Goal: Information Seeking & Learning: Learn about a topic

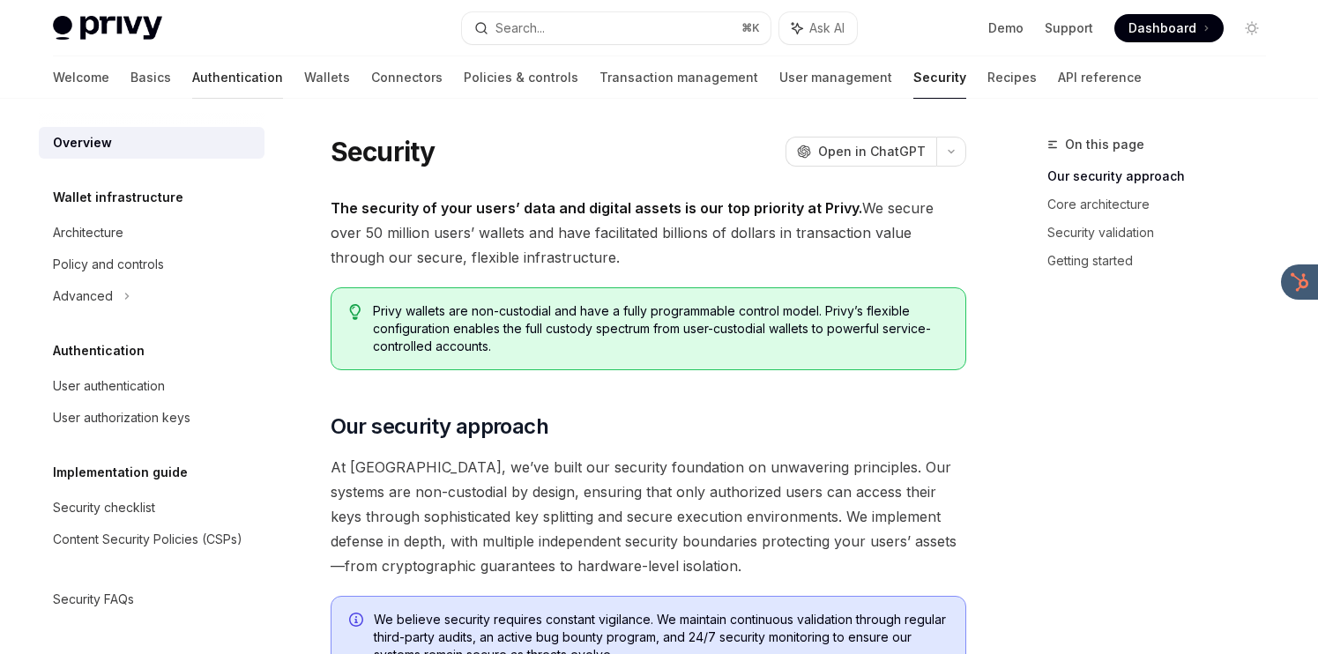
click at [192, 79] on link "Authentication" at bounding box center [237, 77] width 91 height 42
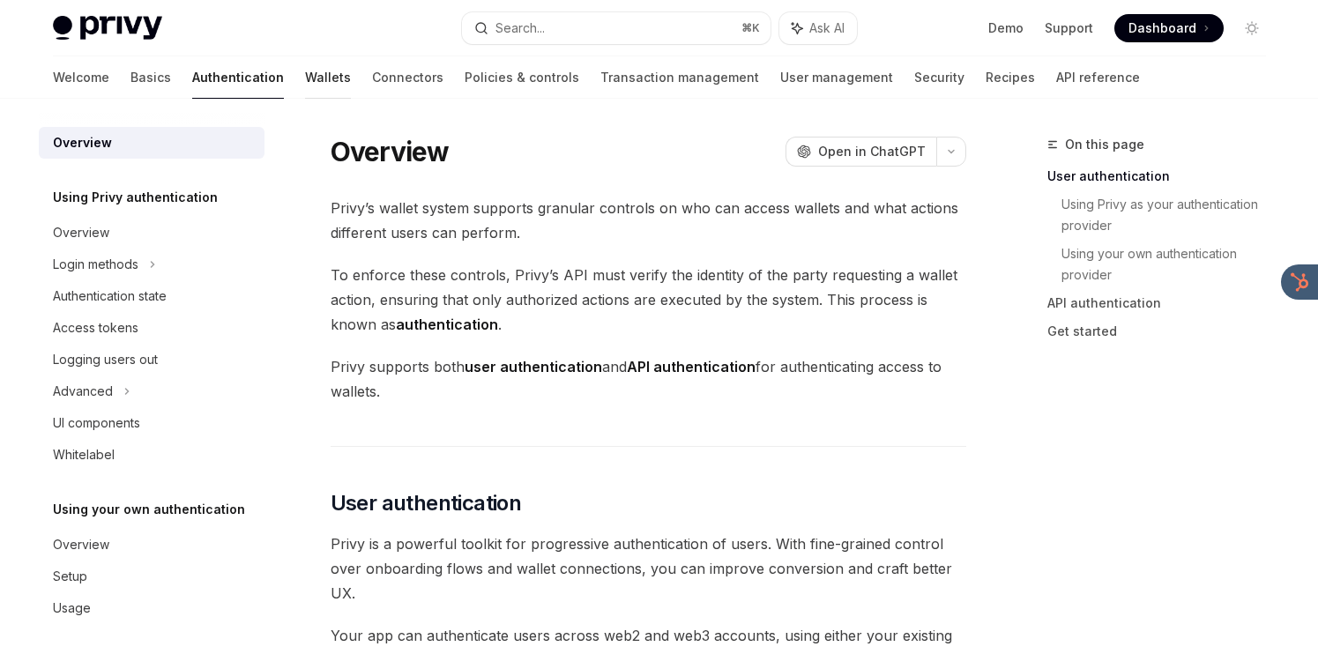
click at [305, 81] on link "Wallets" at bounding box center [328, 77] width 46 height 42
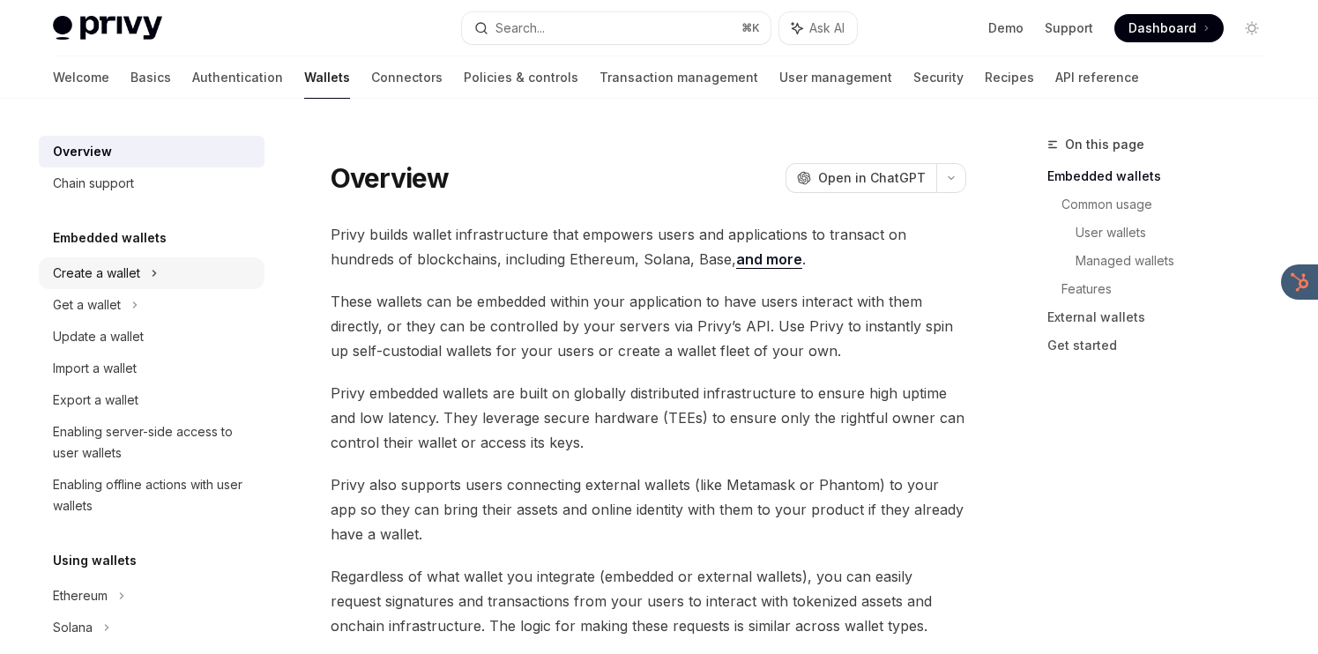
click at [109, 281] on div "Create a wallet" at bounding box center [96, 273] width 87 height 21
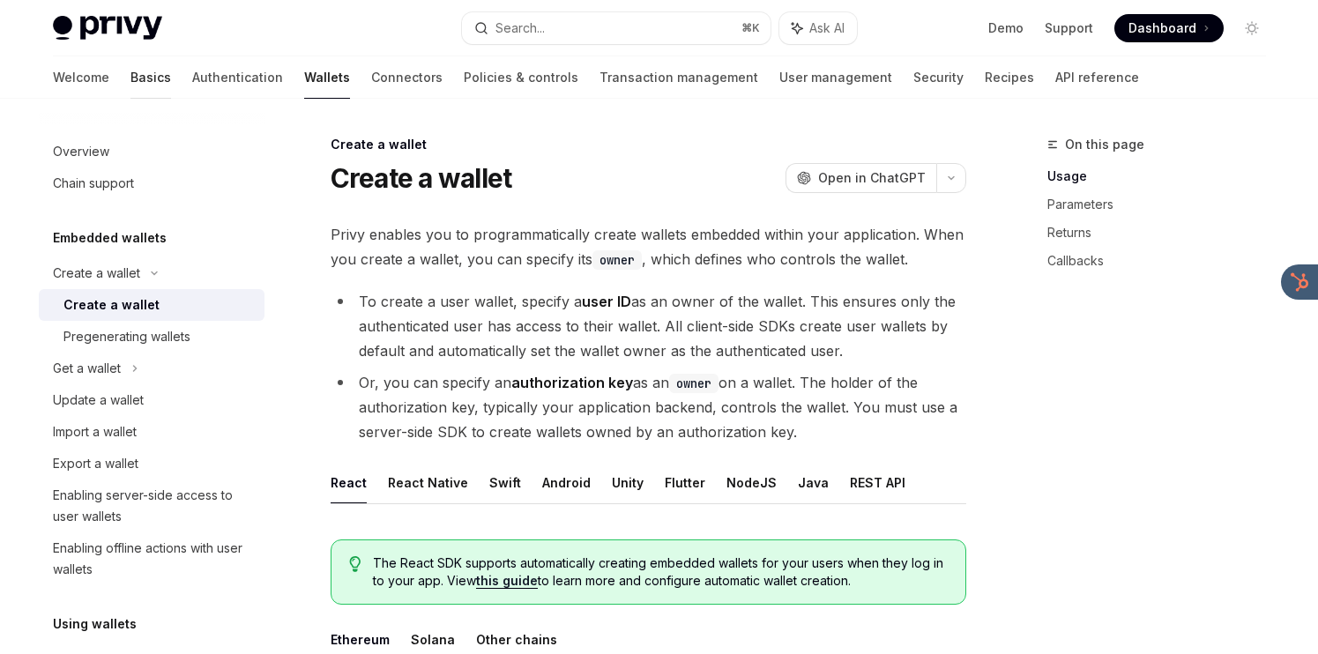
click at [130, 69] on link "Basics" at bounding box center [150, 77] width 41 height 42
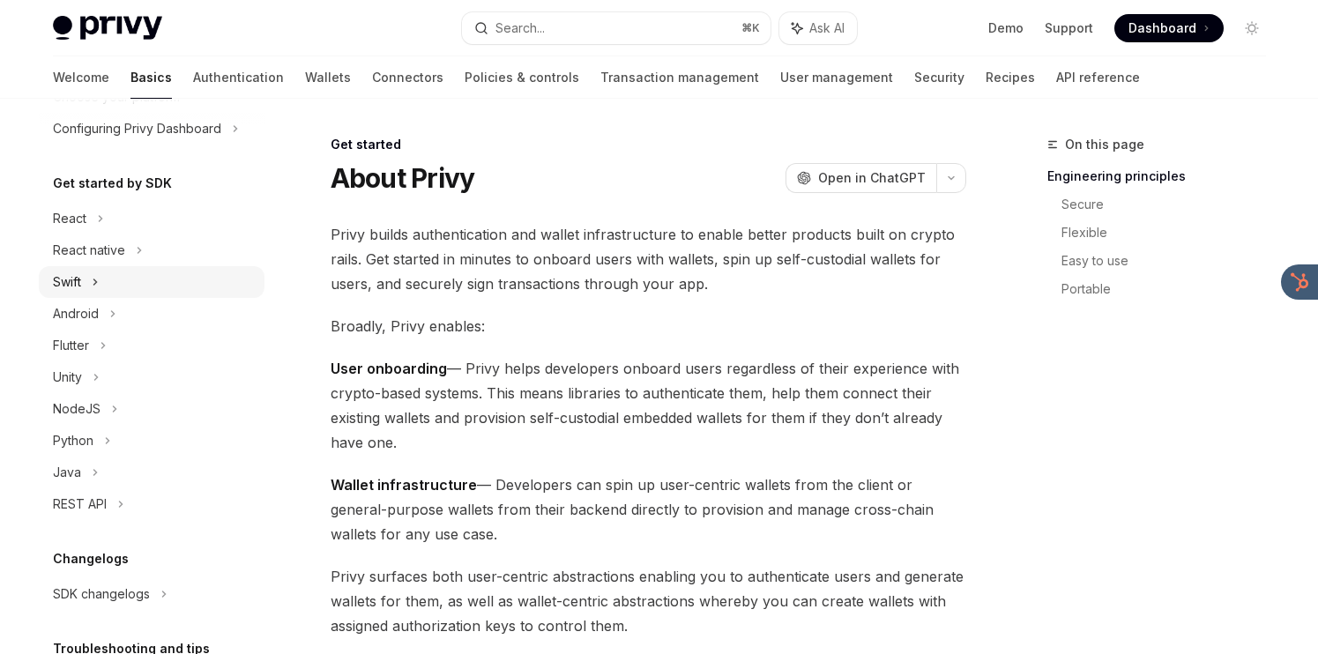
scroll to position [140, 0]
click at [116, 204] on div "React" at bounding box center [152, 218] width 226 height 32
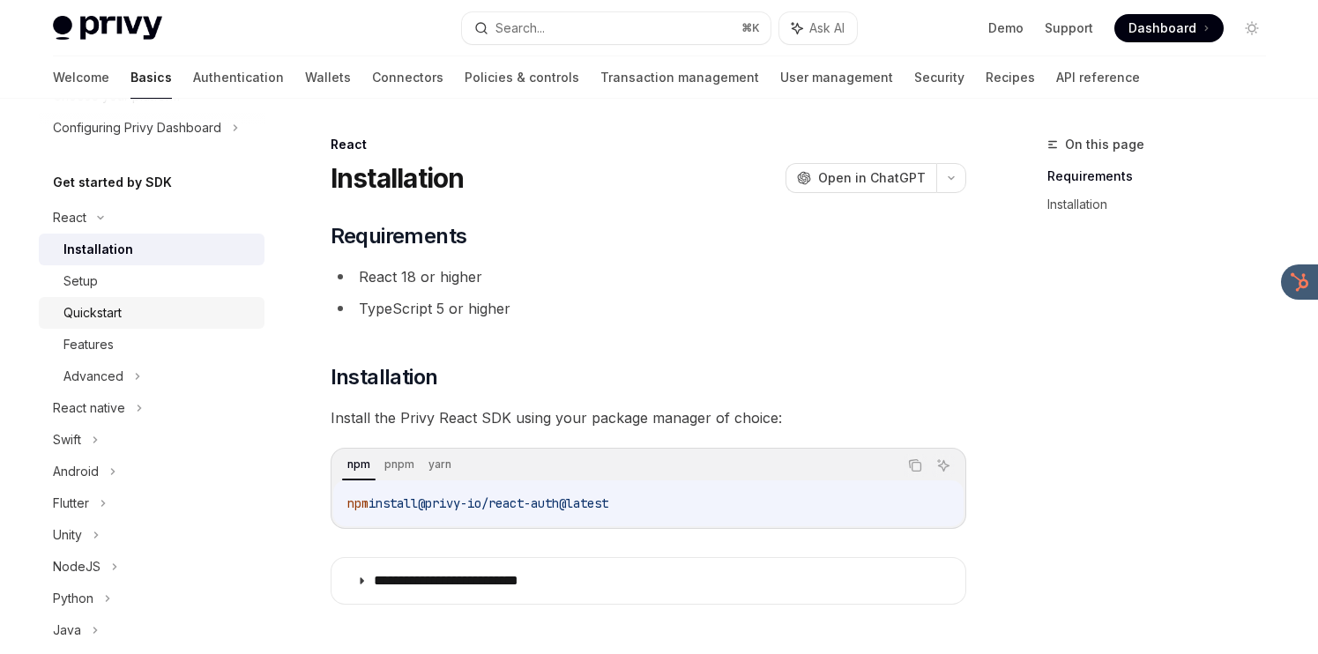
click at [130, 321] on div "Quickstart" at bounding box center [158, 312] width 190 height 21
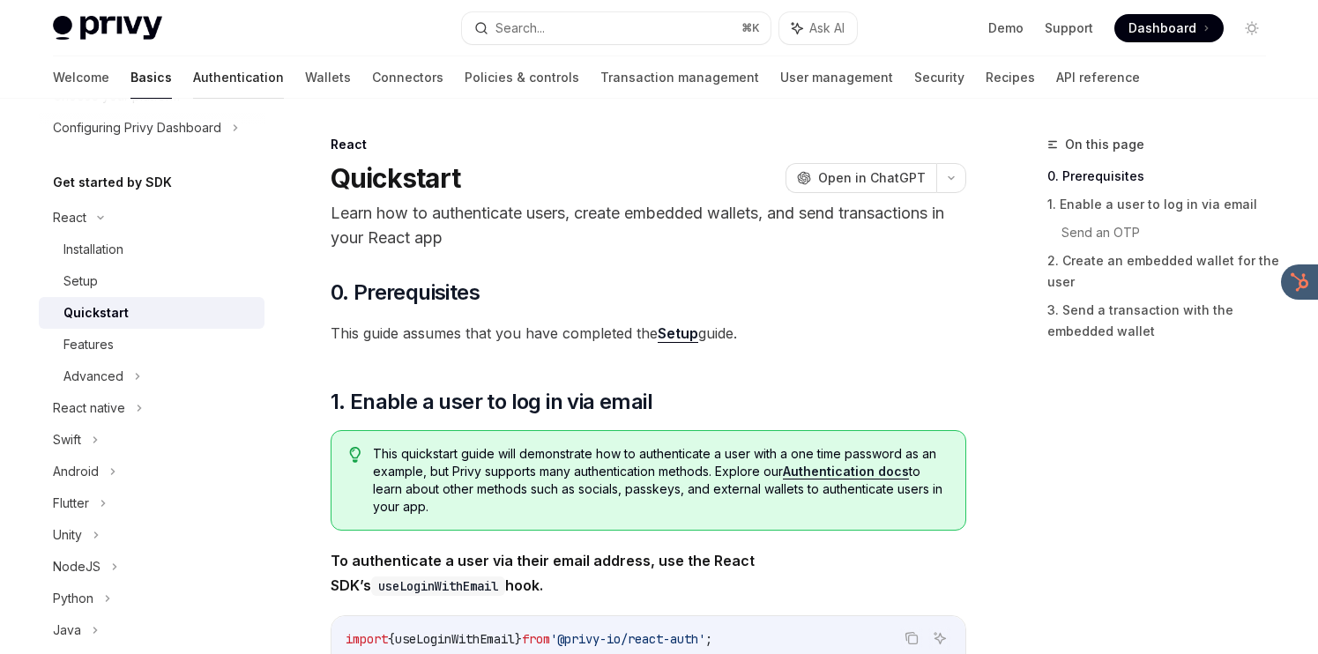
click at [193, 93] on link "Authentication" at bounding box center [238, 77] width 91 height 42
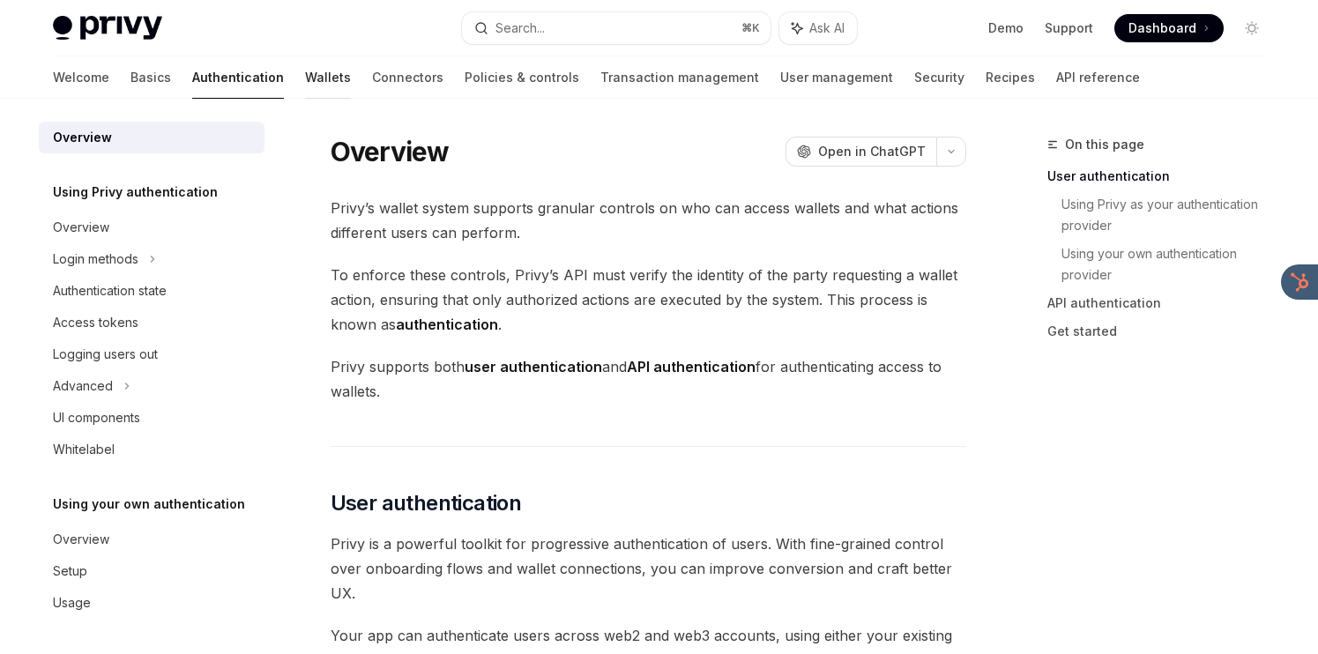
click at [305, 82] on link "Wallets" at bounding box center [328, 77] width 46 height 42
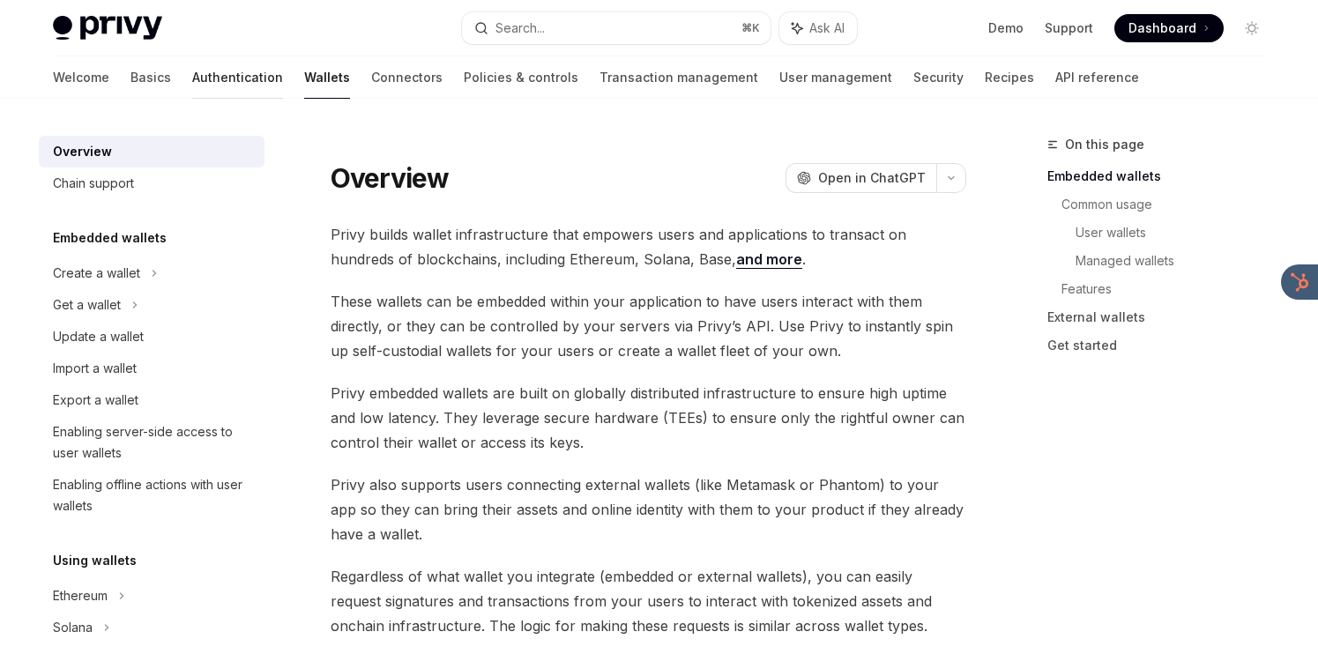
click at [192, 80] on link "Authentication" at bounding box center [237, 77] width 91 height 42
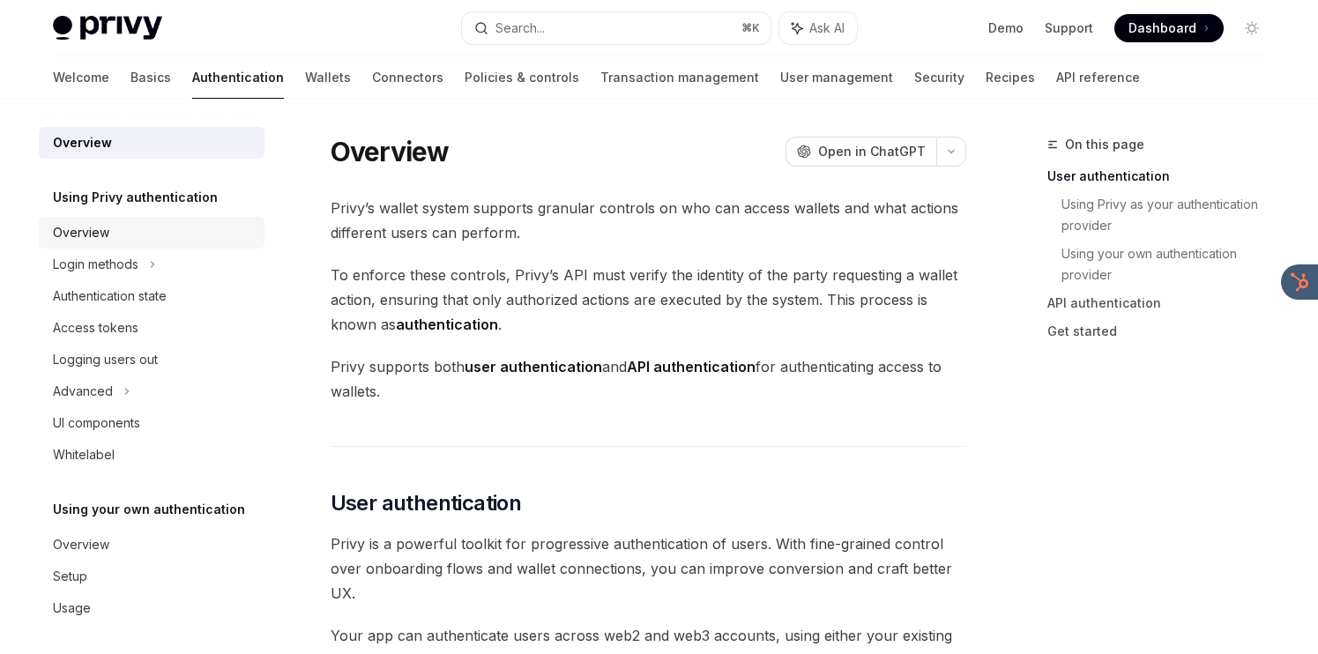
click at [127, 240] on div "Overview" at bounding box center [153, 232] width 201 height 21
type textarea "*"
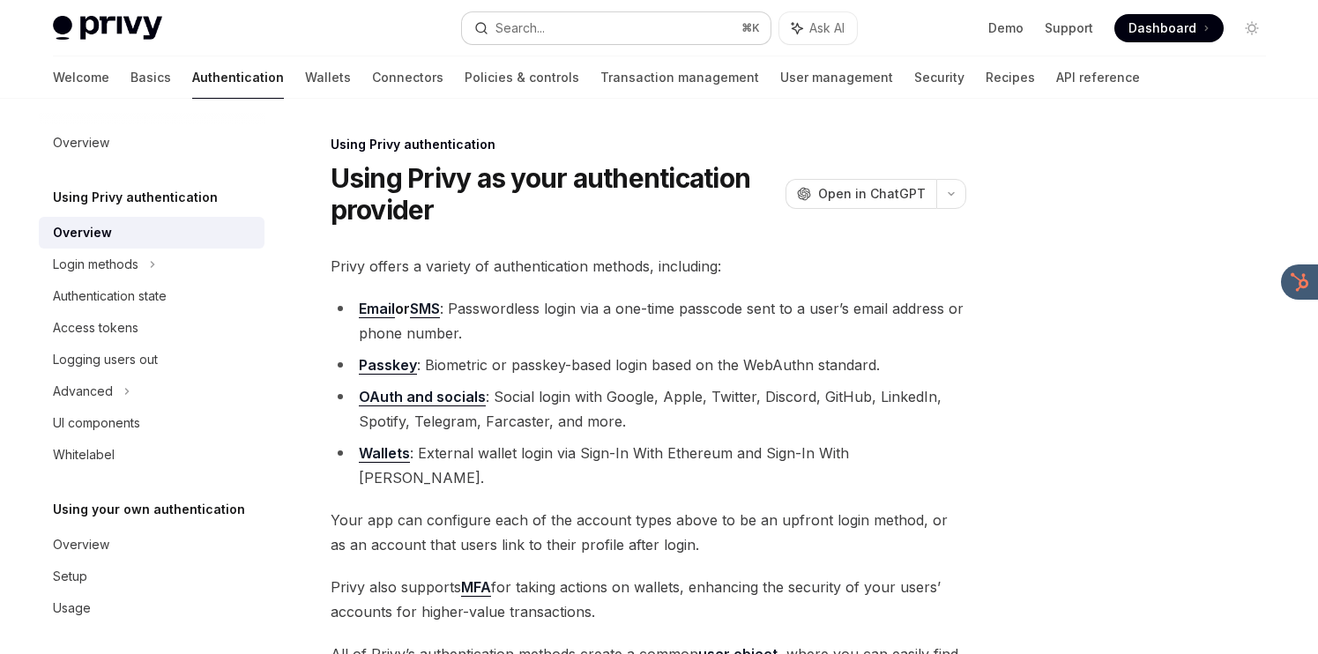
click at [560, 34] on button "Search... ⌘ K" at bounding box center [616, 28] width 309 height 32
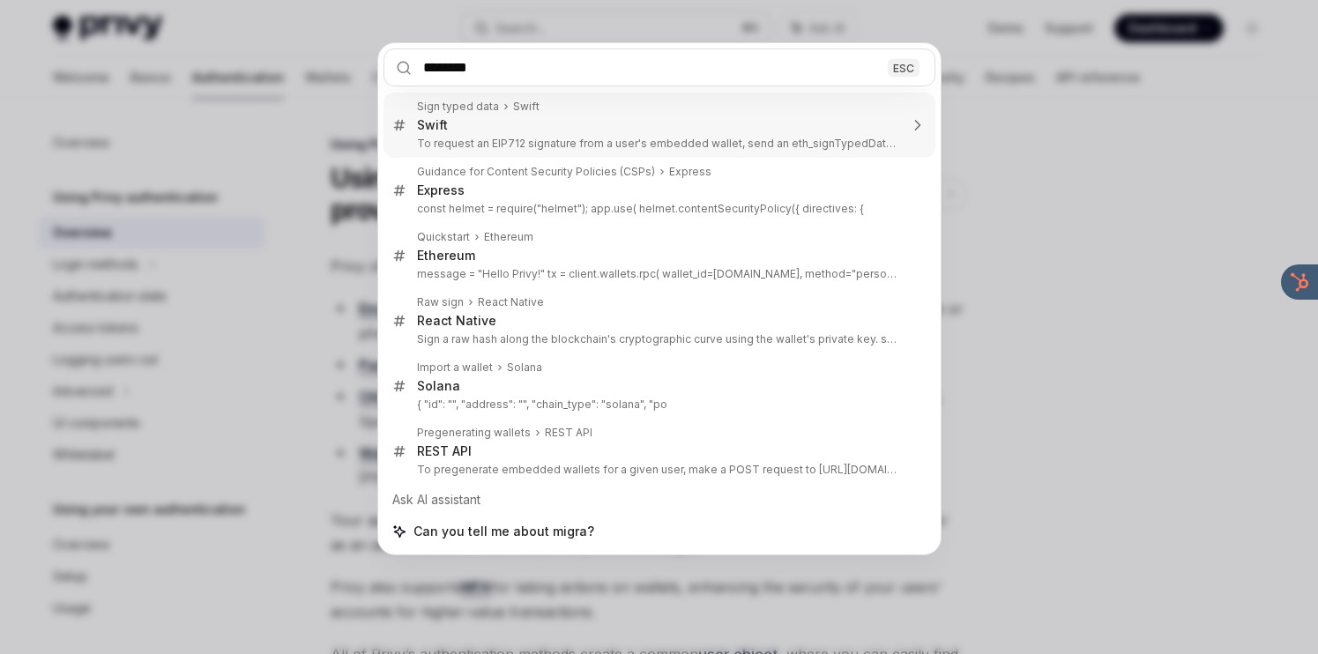
type input "*********"
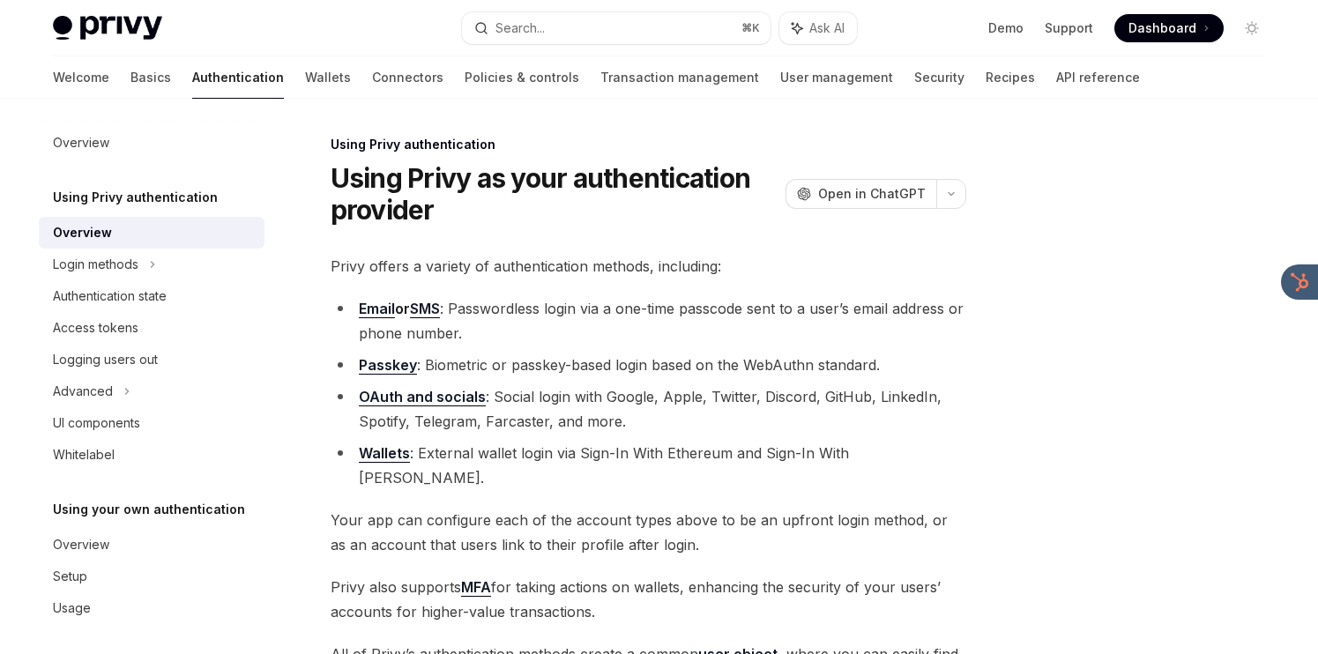
scroll to position [99, 0]
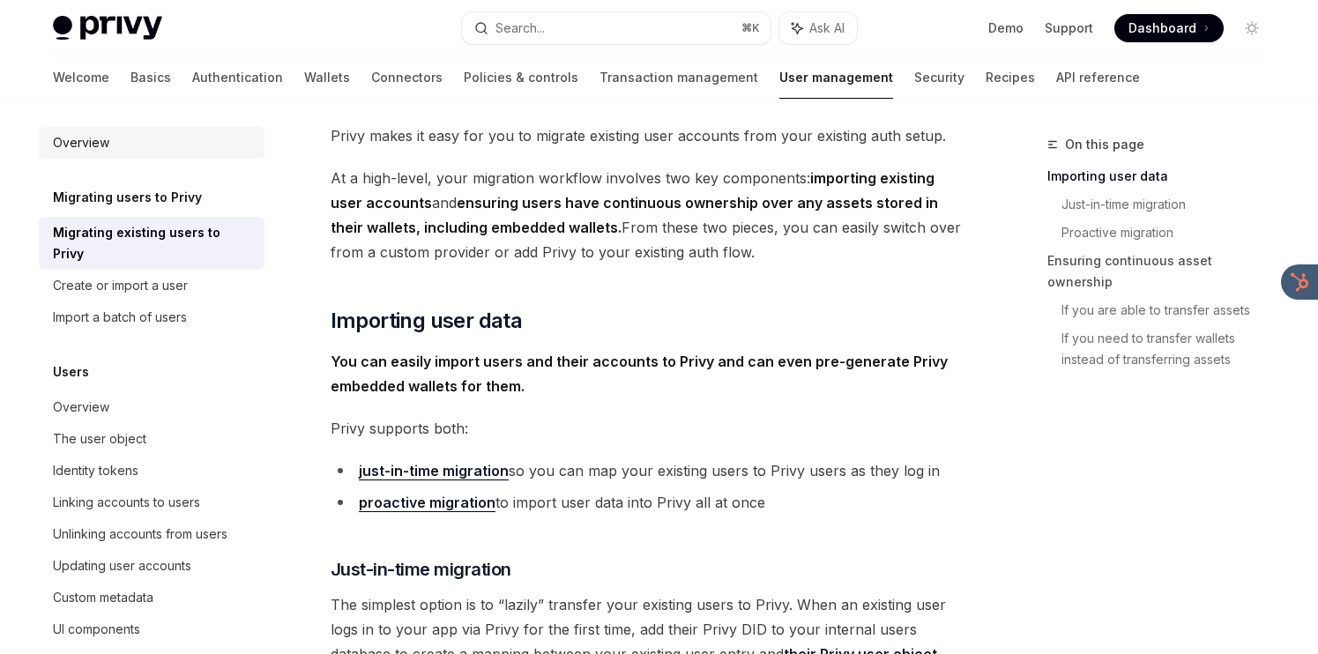
click at [182, 134] on div "Overview" at bounding box center [153, 142] width 201 height 21
click at [304, 87] on link "Wallets" at bounding box center [327, 77] width 46 height 42
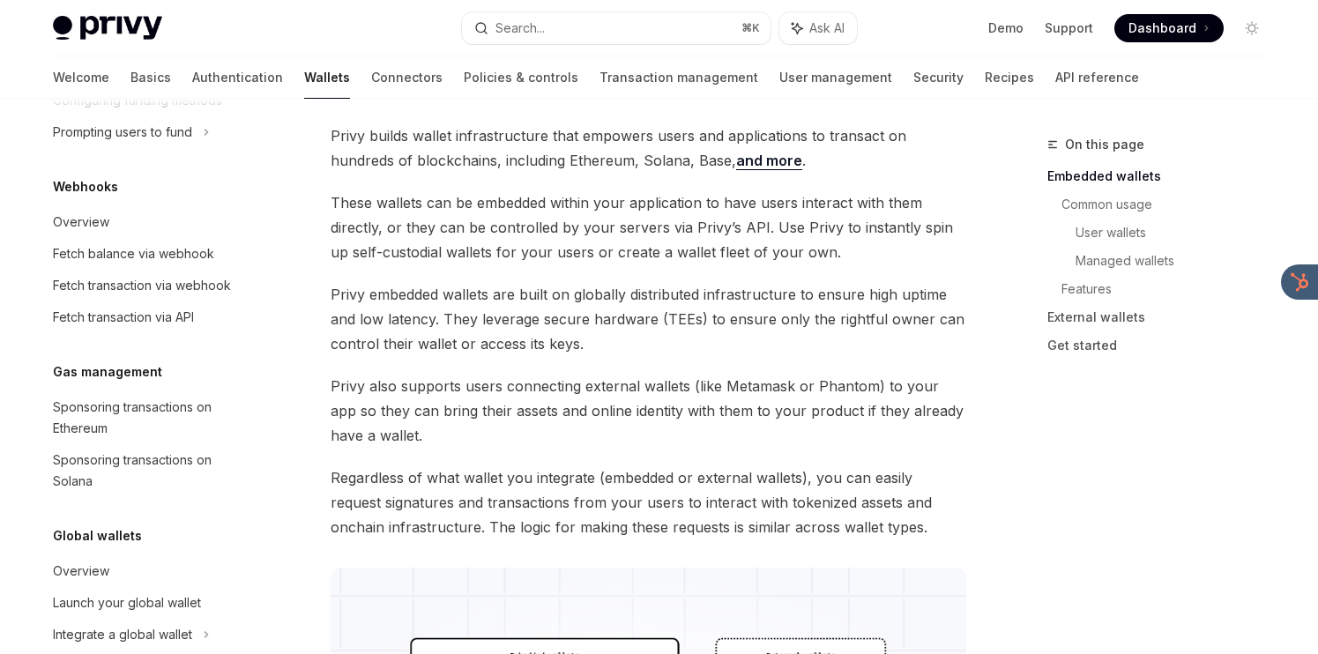
scroll to position [871, 0]
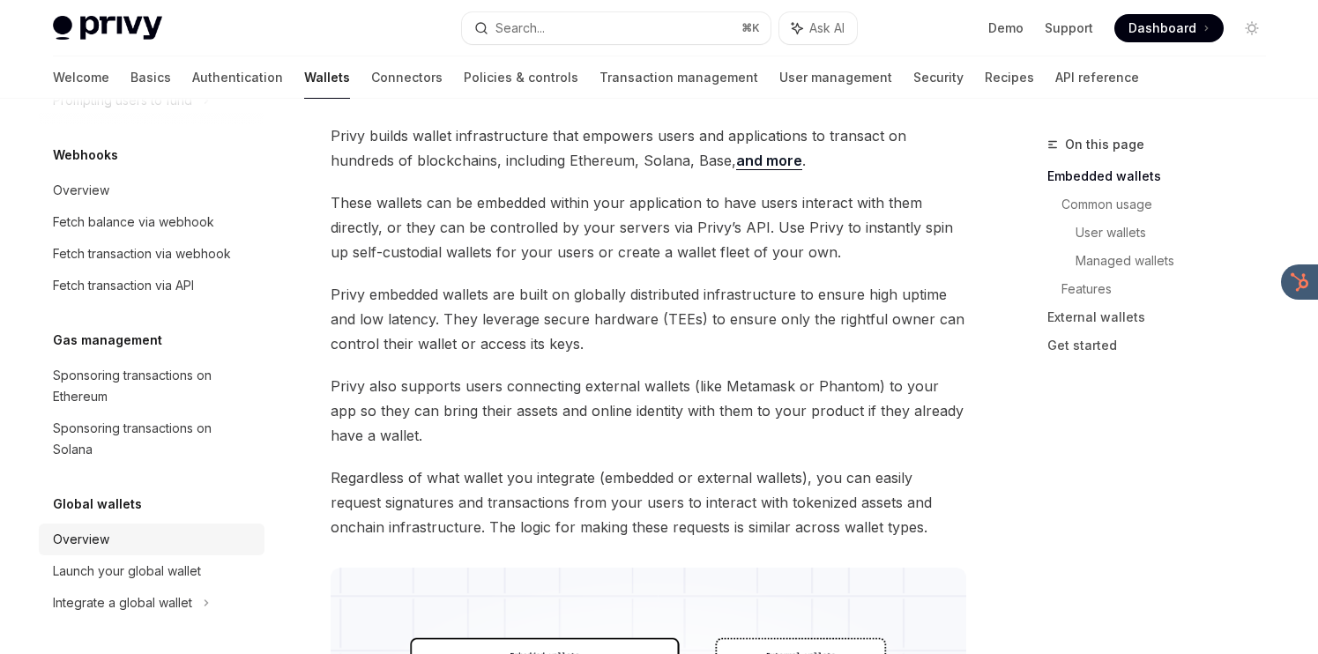
click at [99, 534] on div "Overview" at bounding box center [81, 539] width 56 height 21
type textarea "*"
